Goal: Use online tool/utility

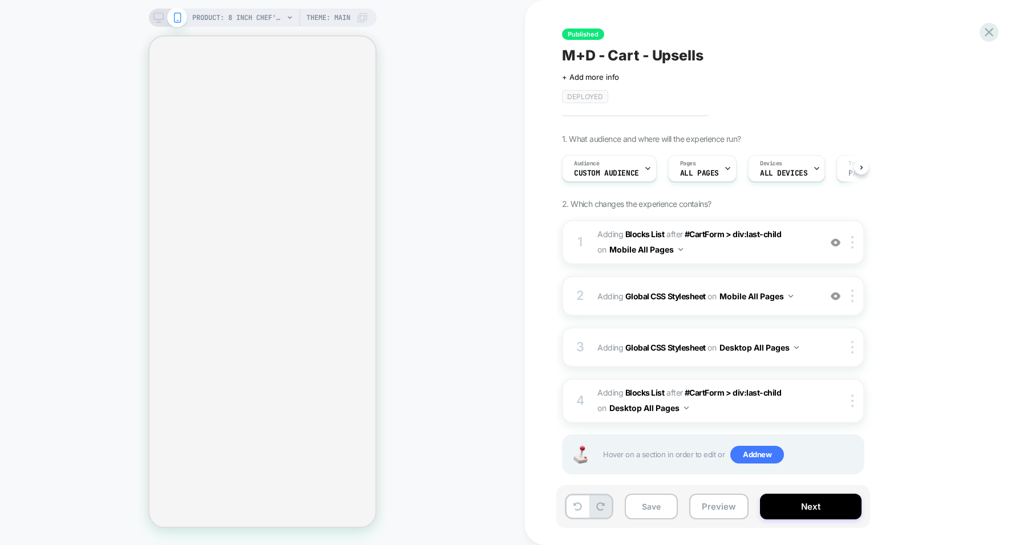
scroll to position [0, 1]
click at [851, 397] on img at bounding box center [852, 401] width 2 height 13
